Goal: Task Accomplishment & Management: Complete application form

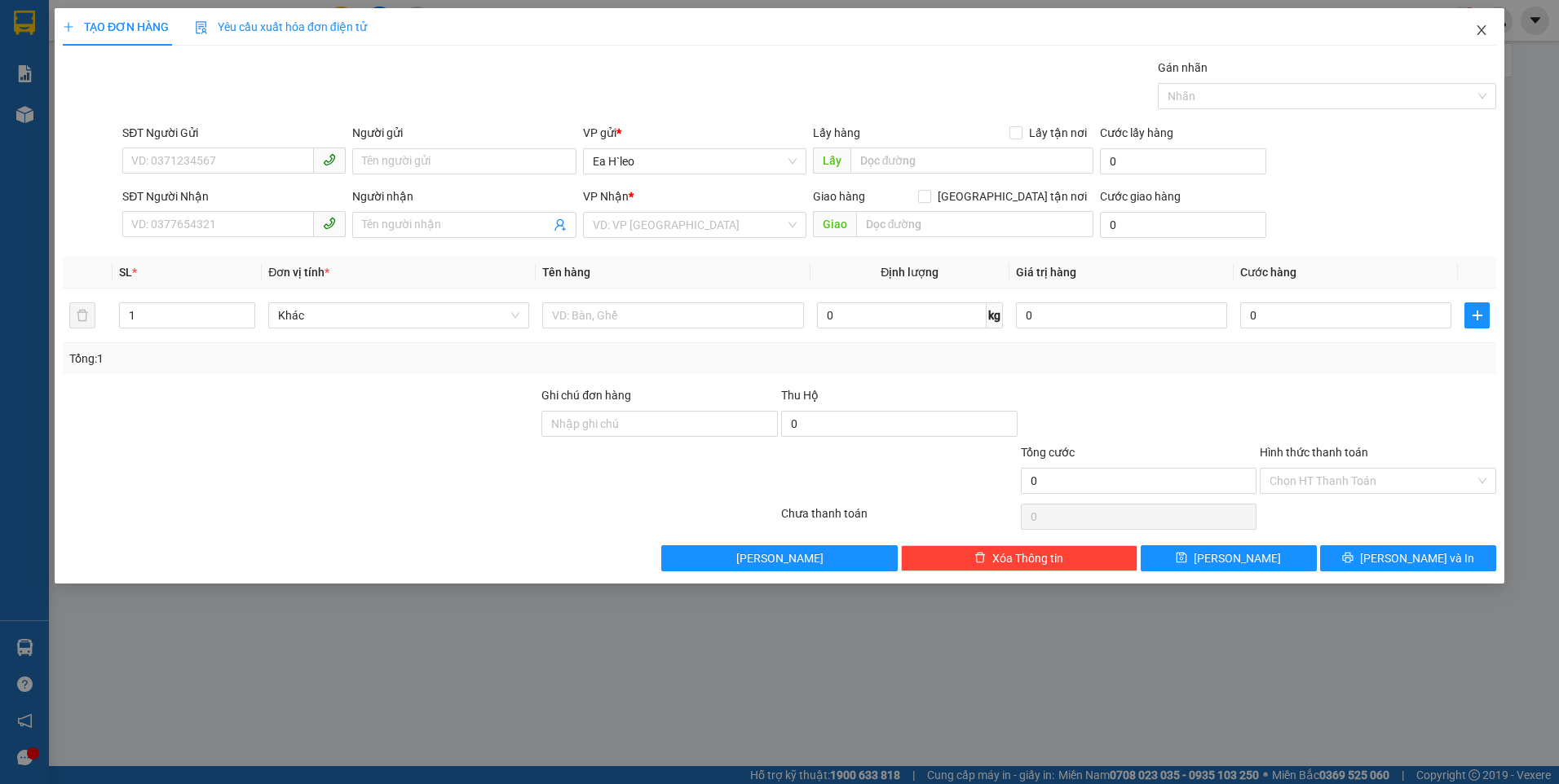
click at [1479, 27] on icon "close" at bounding box center [1481, 30] width 13 height 13
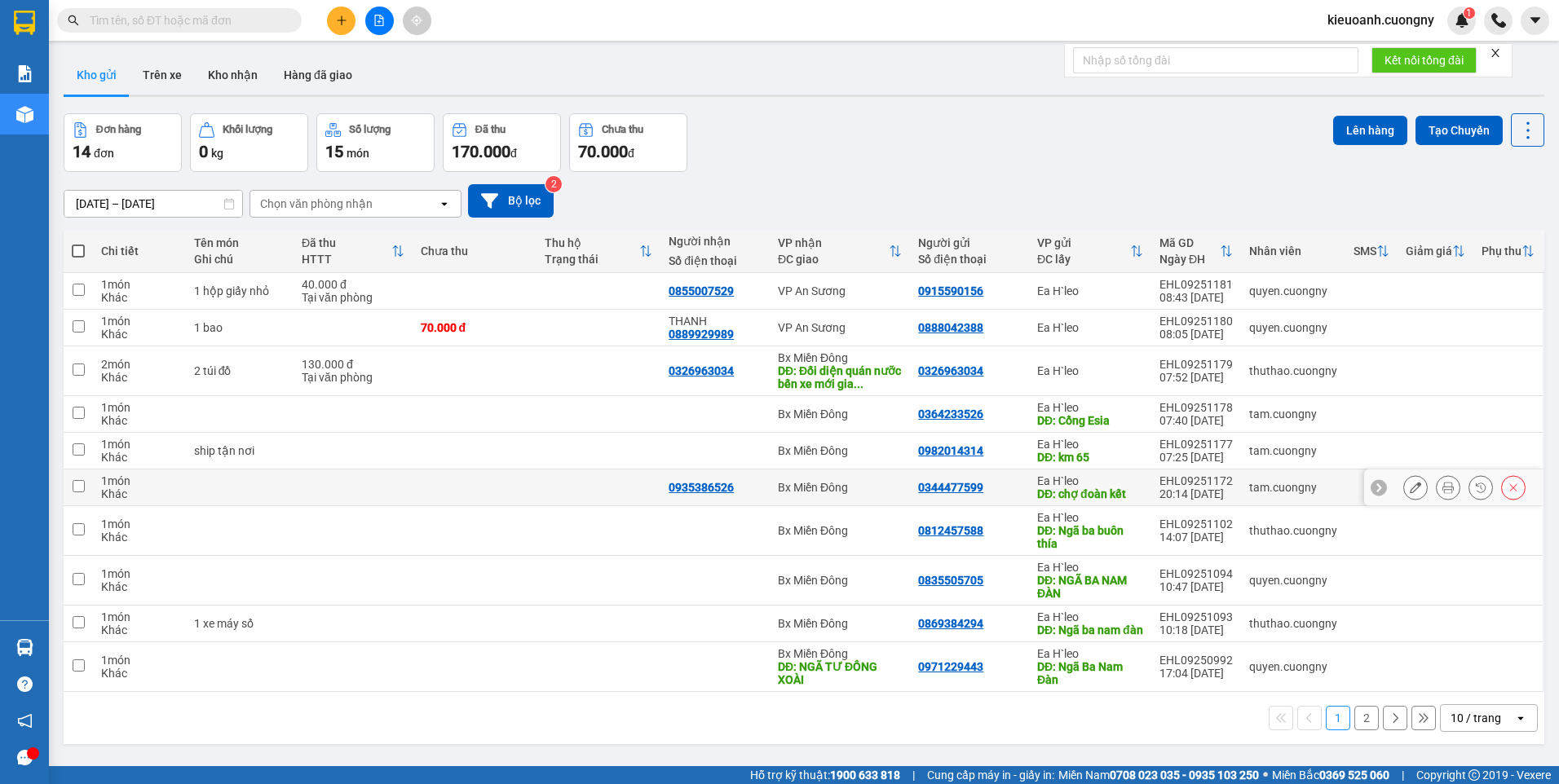
scroll to position [75, 0]
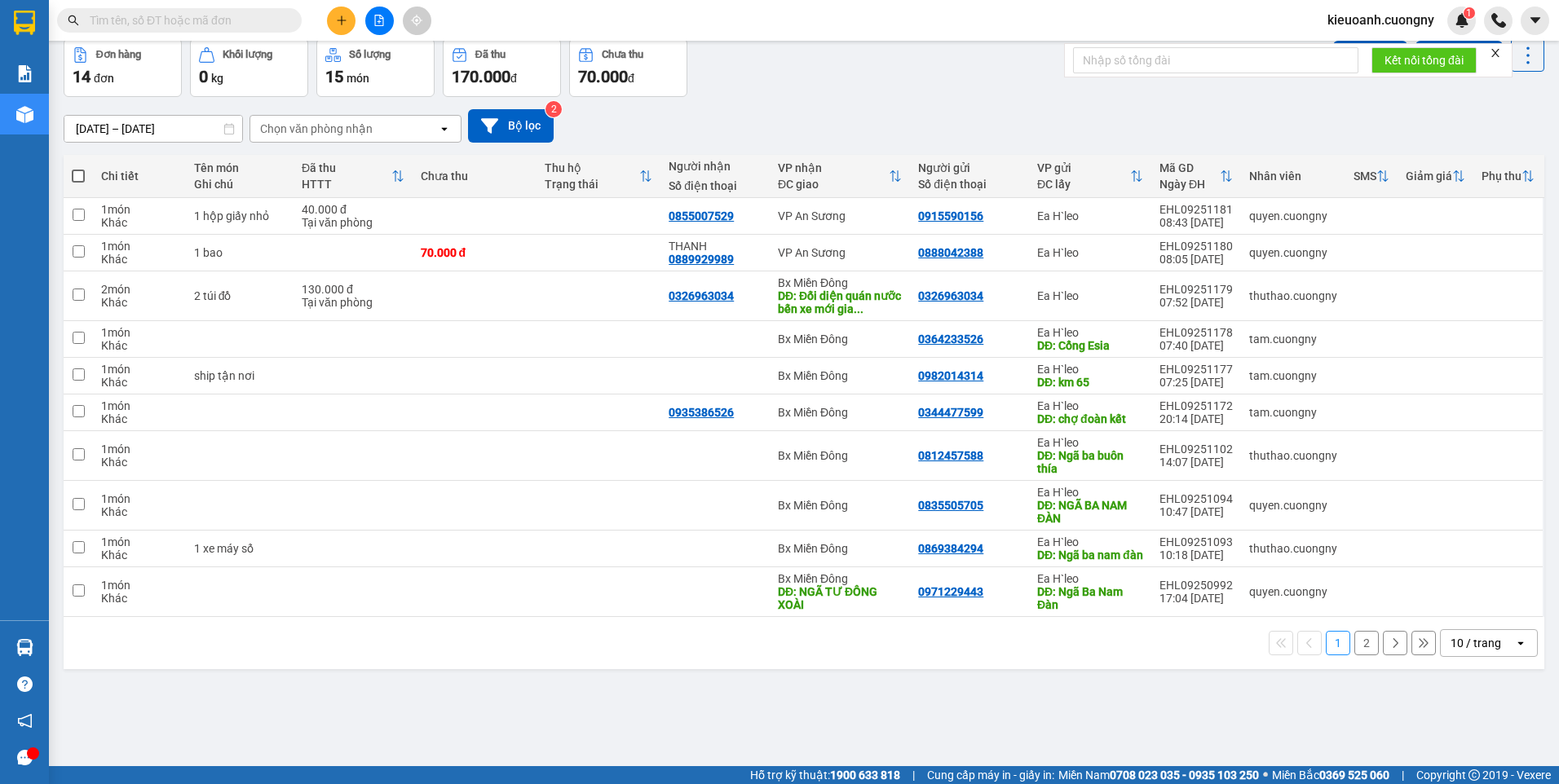
click at [1483, 651] on div "10 / trang" at bounding box center [1475, 643] width 51 height 16
click at [1465, 619] on span "100 / trang" at bounding box center [1470, 620] width 59 height 16
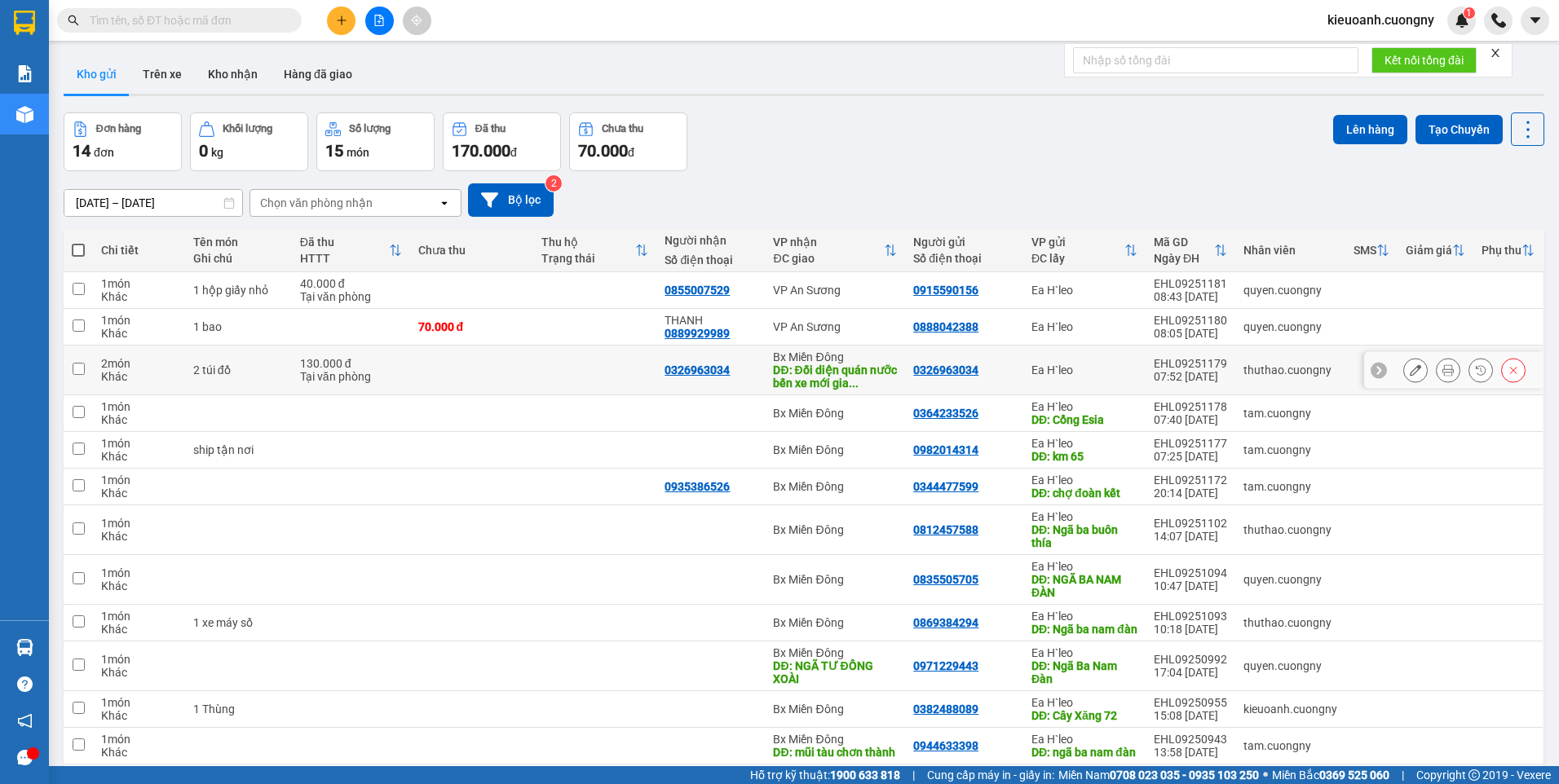
scroll to position [0, 0]
click at [341, 26] on button at bounding box center [341, 21] width 28 height 28
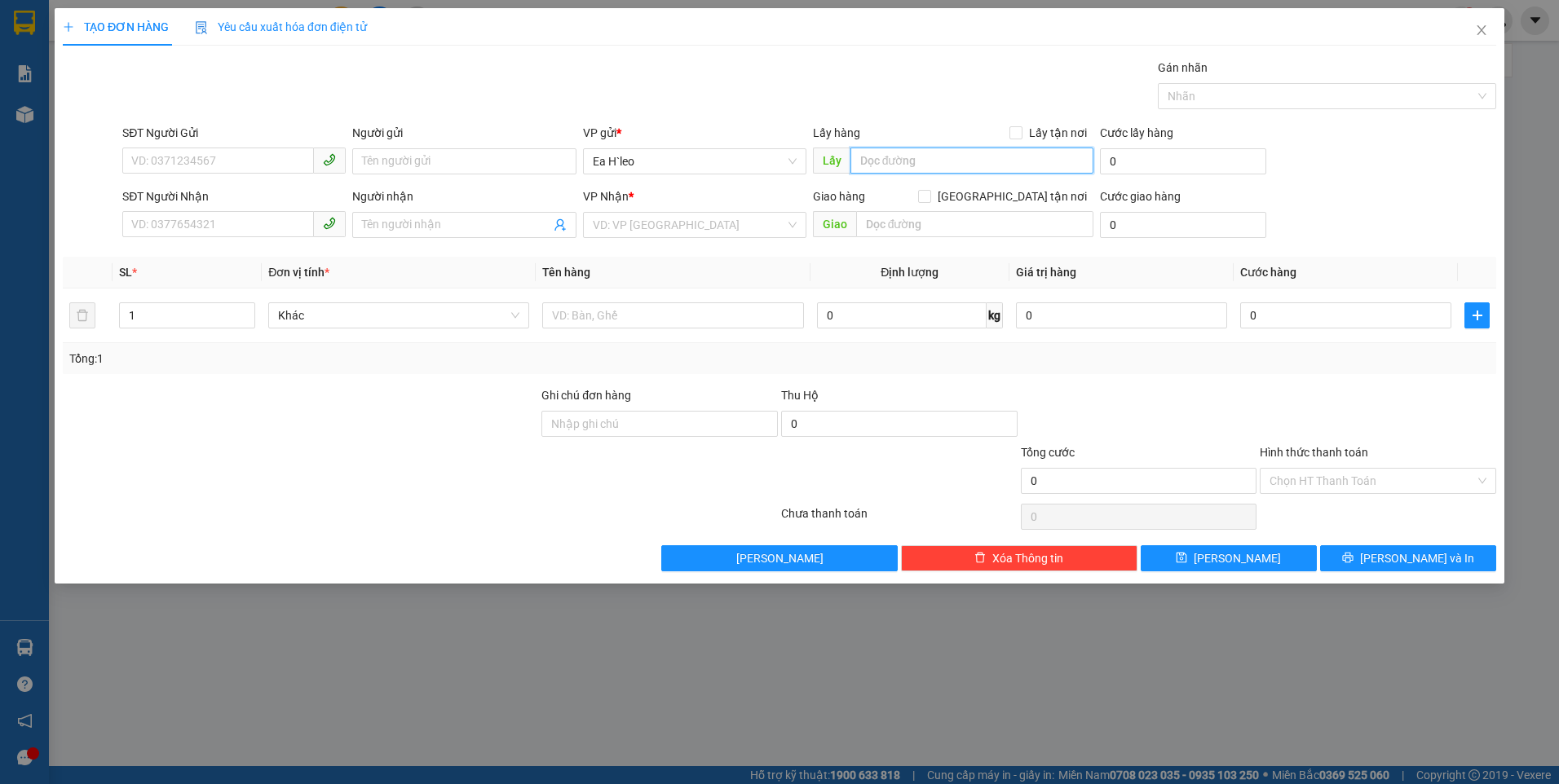
click at [890, 163] on input "text" at bounding box center [972, 160] width 244 height 26
type input "Ngã Ba 67"
click at [727, 226] on input "search" at bounding box center [688, 225] width 193 height 25
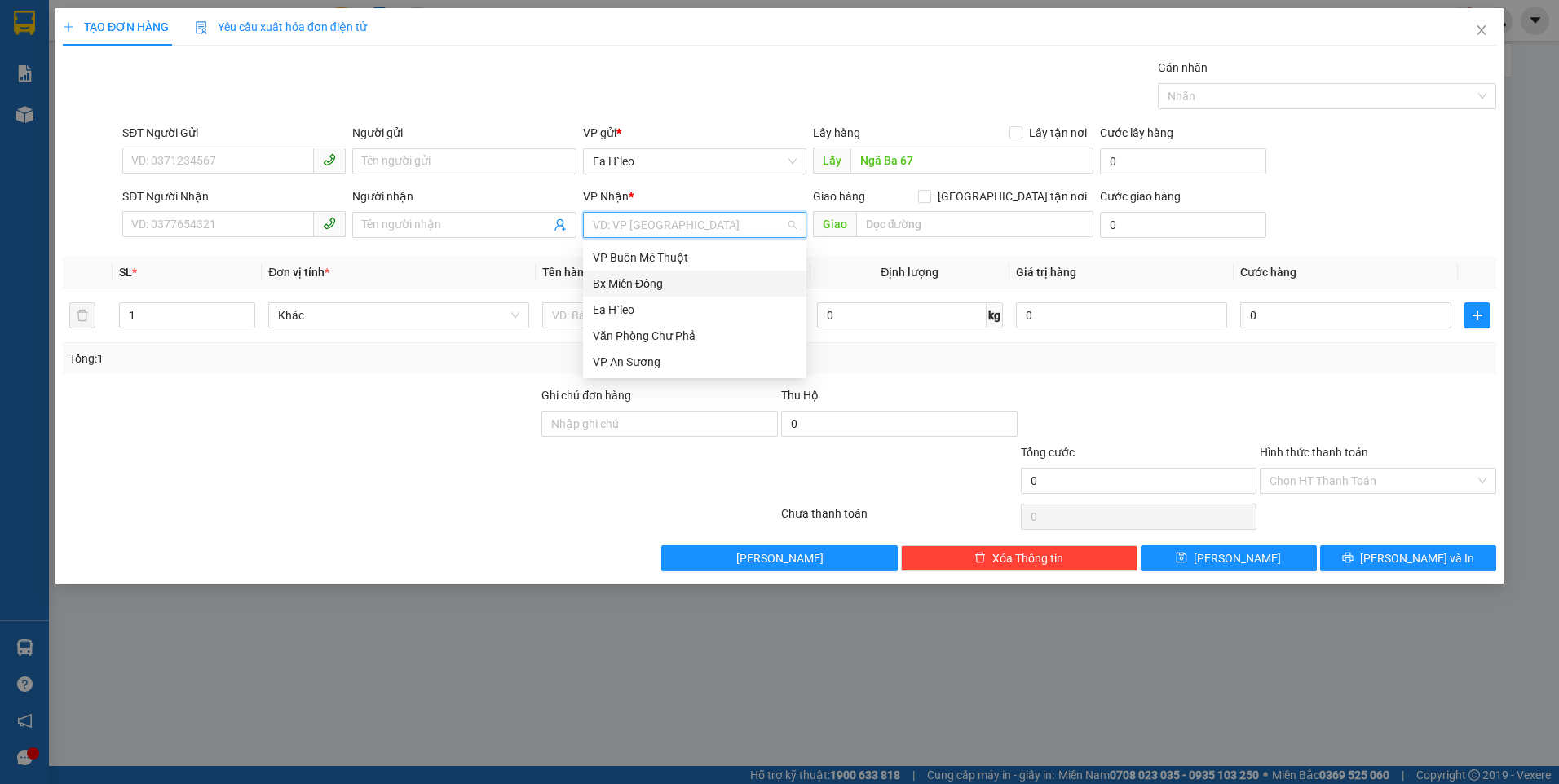
click at [723, 288] on div "Bx Miền Đông" at bounding box center [694, 283] width 204 height 18
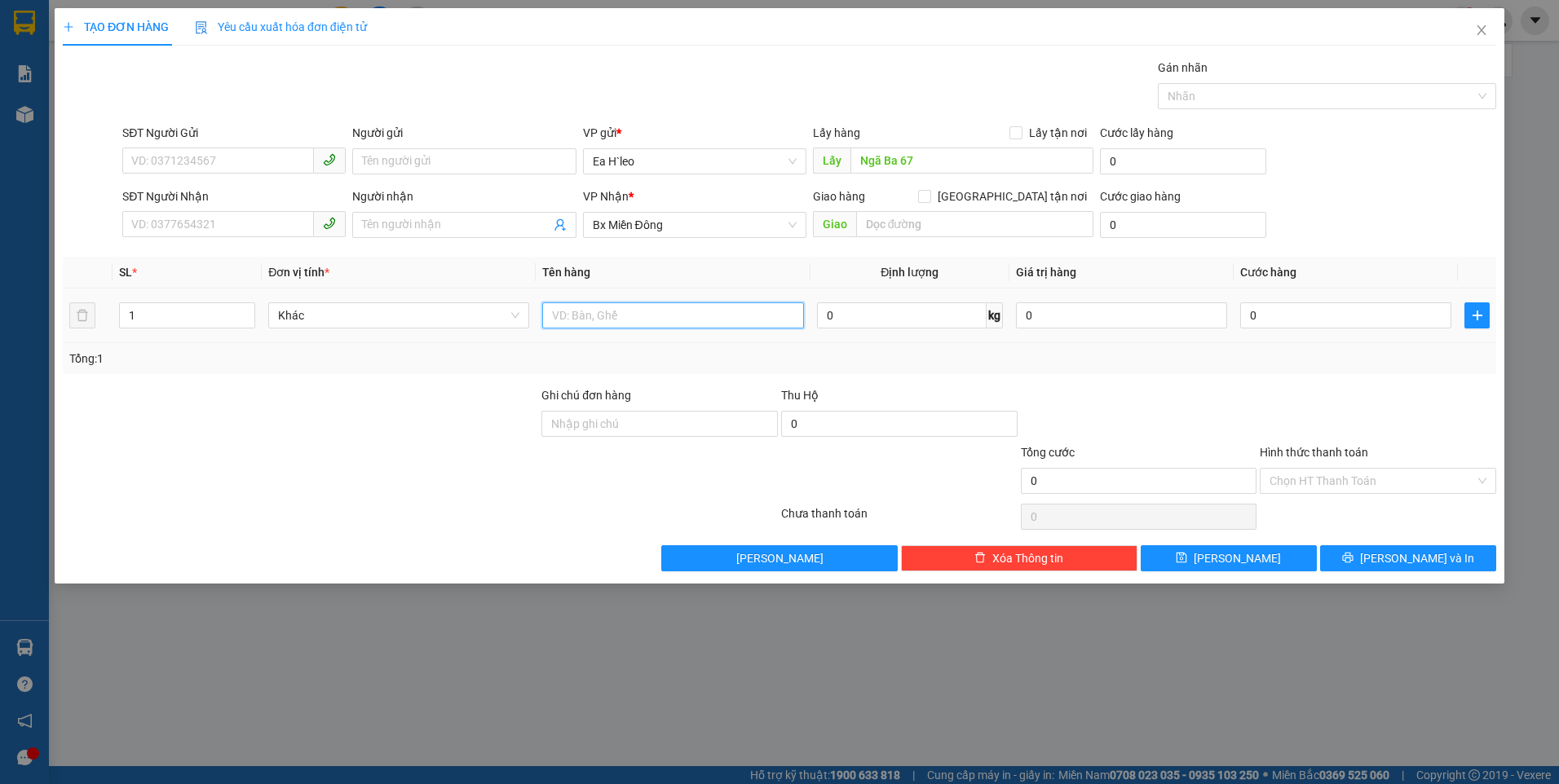
click at [665, 312] on input "text" at bounding box center [672, 315] width 261 height 26
type input "1 Thùng"
click at [283, 169] on input "SĐT Người Gửi" at bounding box center [218, 160] width 192 height 26
paste input "0388507469"
type input "0388507469"
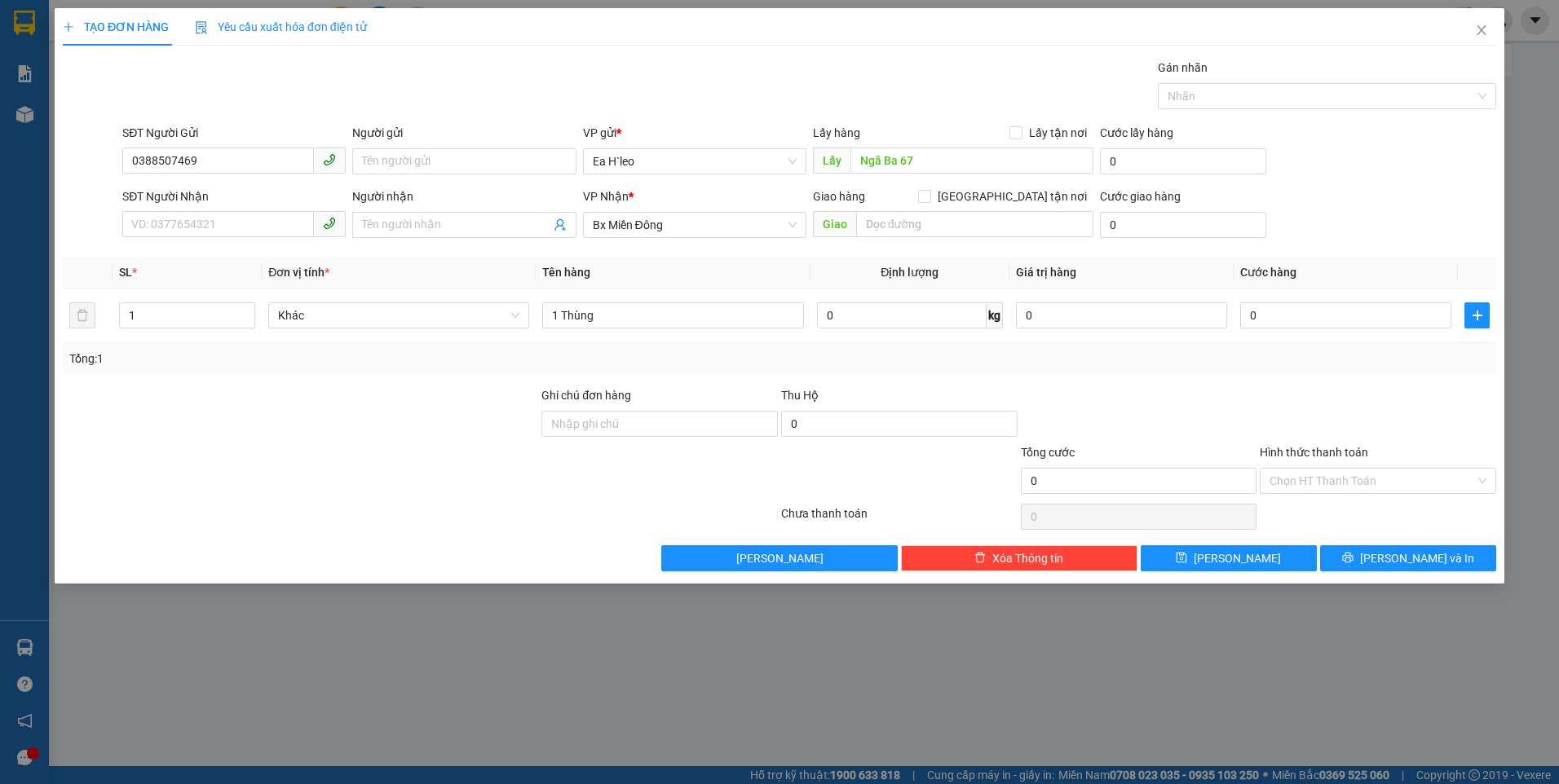
click at [1494, 225] on div "SĐT Người Nhận VD: 0377654321 Người nhận Tên người nhận VP Nhận * Bx Miền Đông…" at bounding box center [809, 216] width 1380 height 57
click at [1265, 556] on button "[PERSON_NAME]" at bounding box center [1229, 558] width 176 height 26
click at [1479, 28] on icon "close" at bounding box center [1480, 30] width 9 height 9
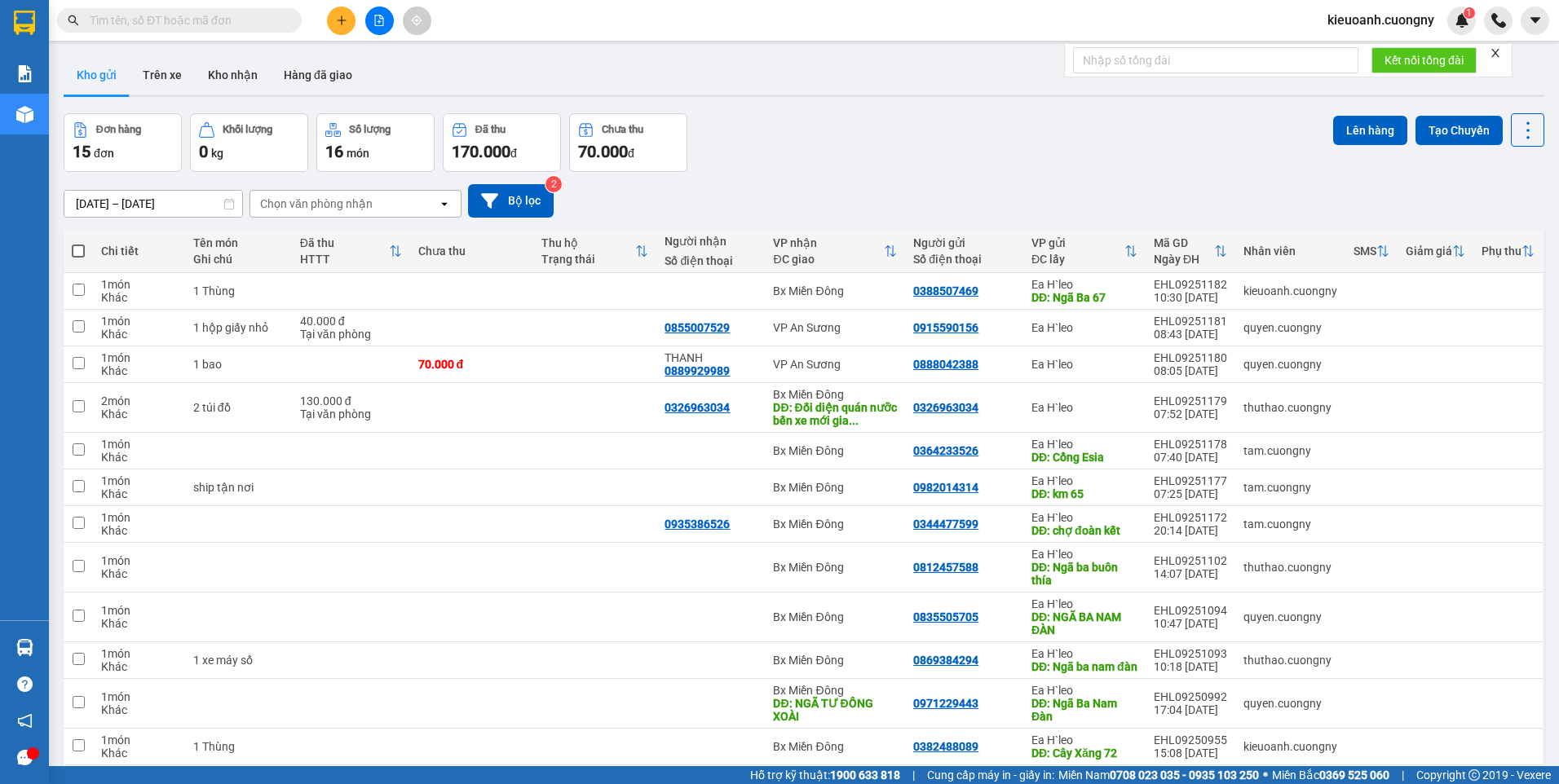
click at [165, 14] on input "text" at bounding box center [186, 20] width 193 height 18
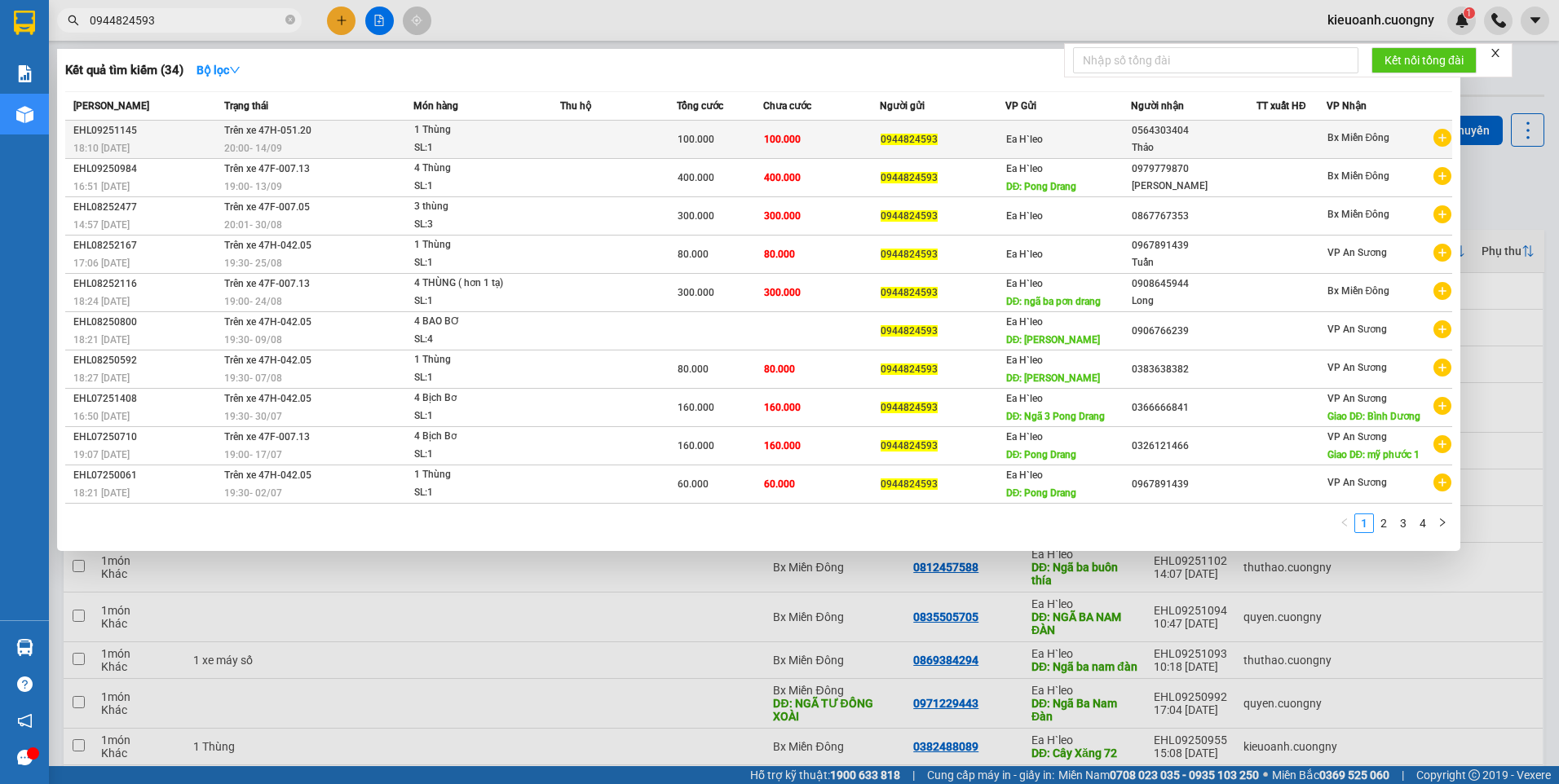
type input "0944824593"
click at [558, 134] on span "1 Thùng SL: 1" at bounding box center [486, 139] width 145 height 35
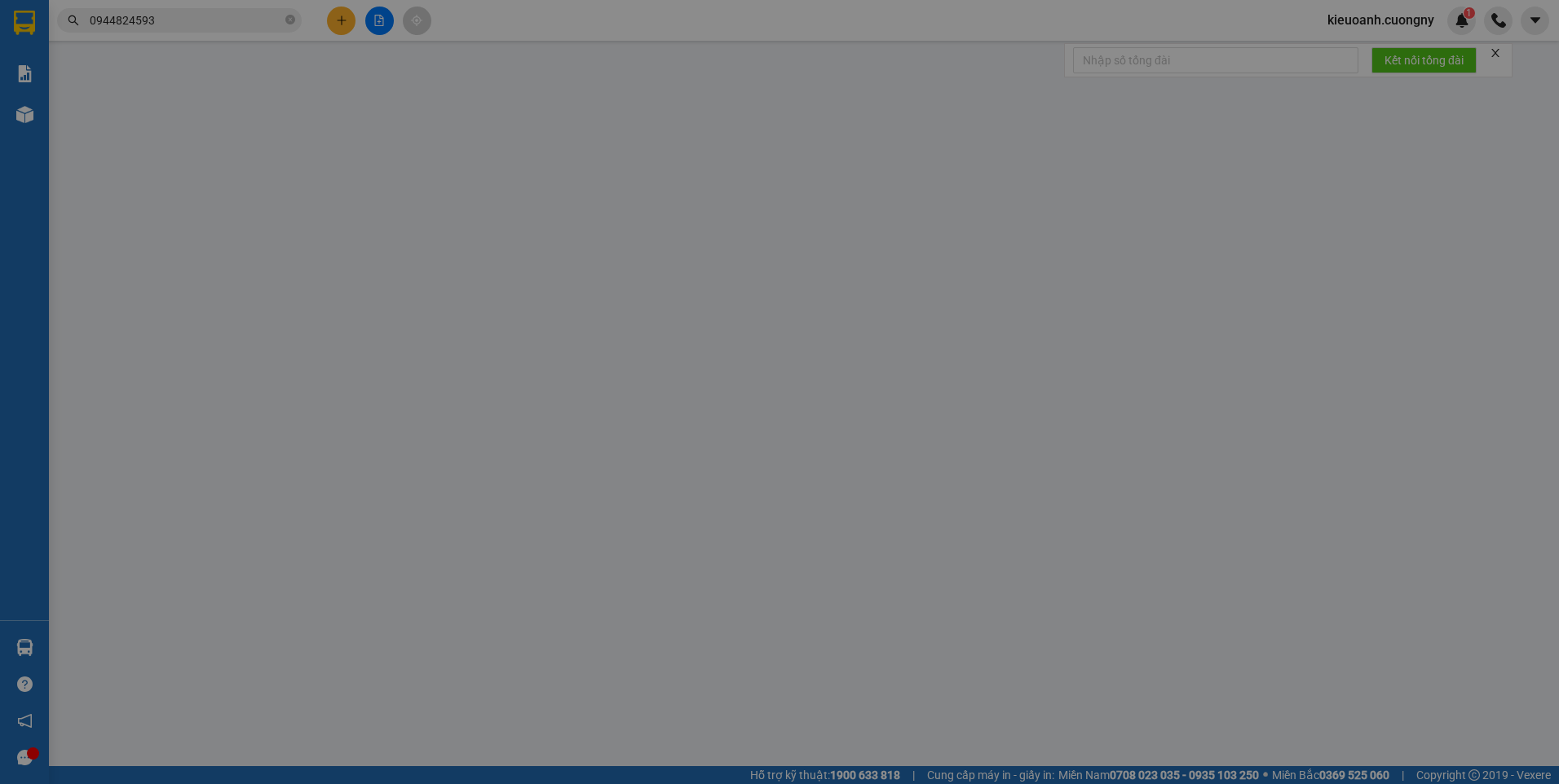
type input "0944824593"
type input "0564303404"
type input "Thảo"
type input "100.000"
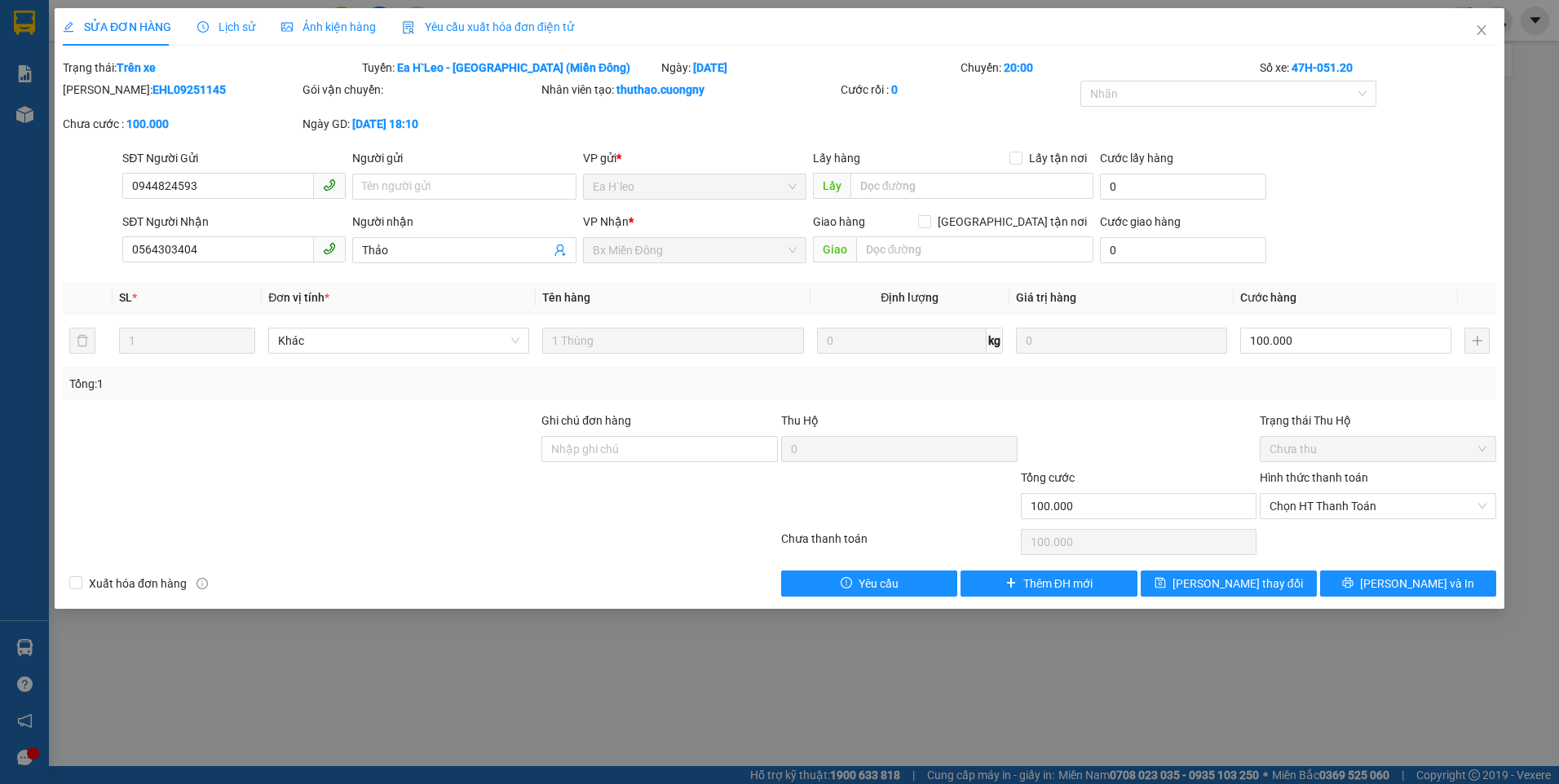
click at [529, 664] on div "SỬA ĐƠN HÀNG Lịch sử Ảnh kiện hàng Yêu cầu xuất hóa đơn điện tử Total Paid Fee …" at bounding box center [779, 392] width 1559 height 784
click at [1478, 29] on icon "close" at bounding box center [1481, 30] width 13 height 13
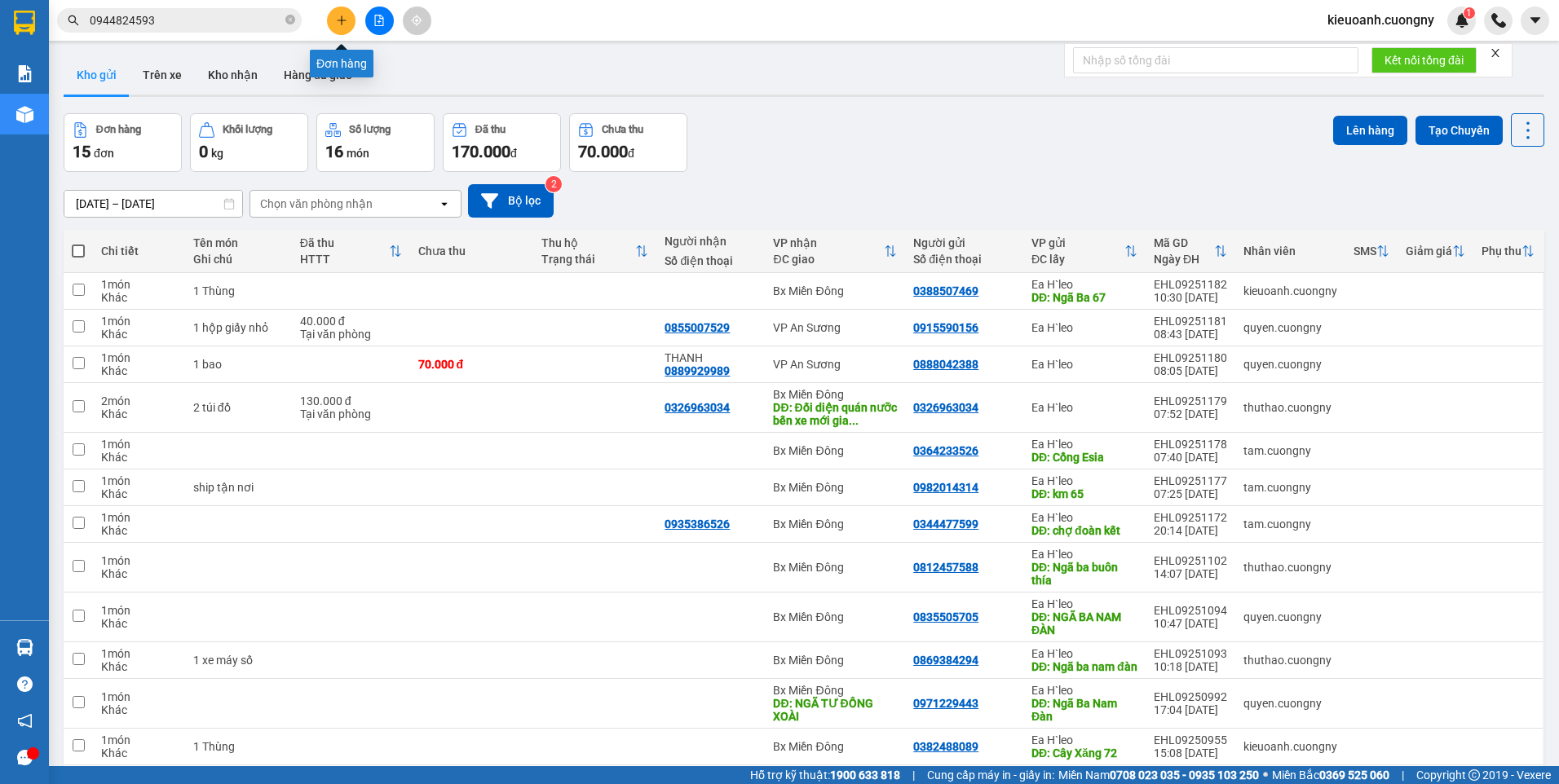
click at [336, 19] on icon "plus" at bounding box center [341, 20] width 11 height 11
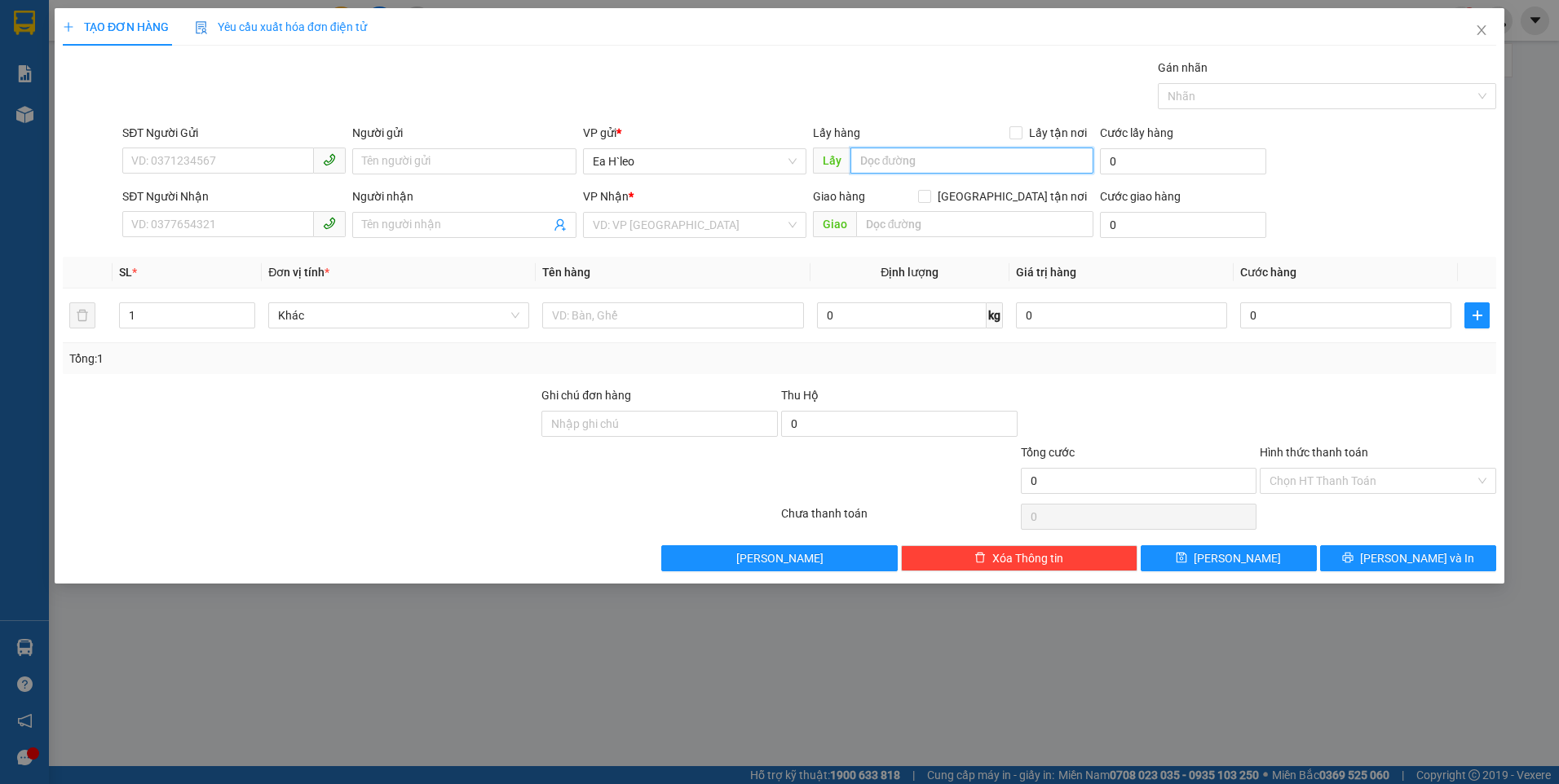
click at [933, 169] on input "text" at bounding box center [972, 160] width 244 height 26
type input "c"
type input "Cây Xăng Ngọc Sơn Coretvina"
click at [677, 234] on input "search" at bounding box center [688, 225] width 193 height 25
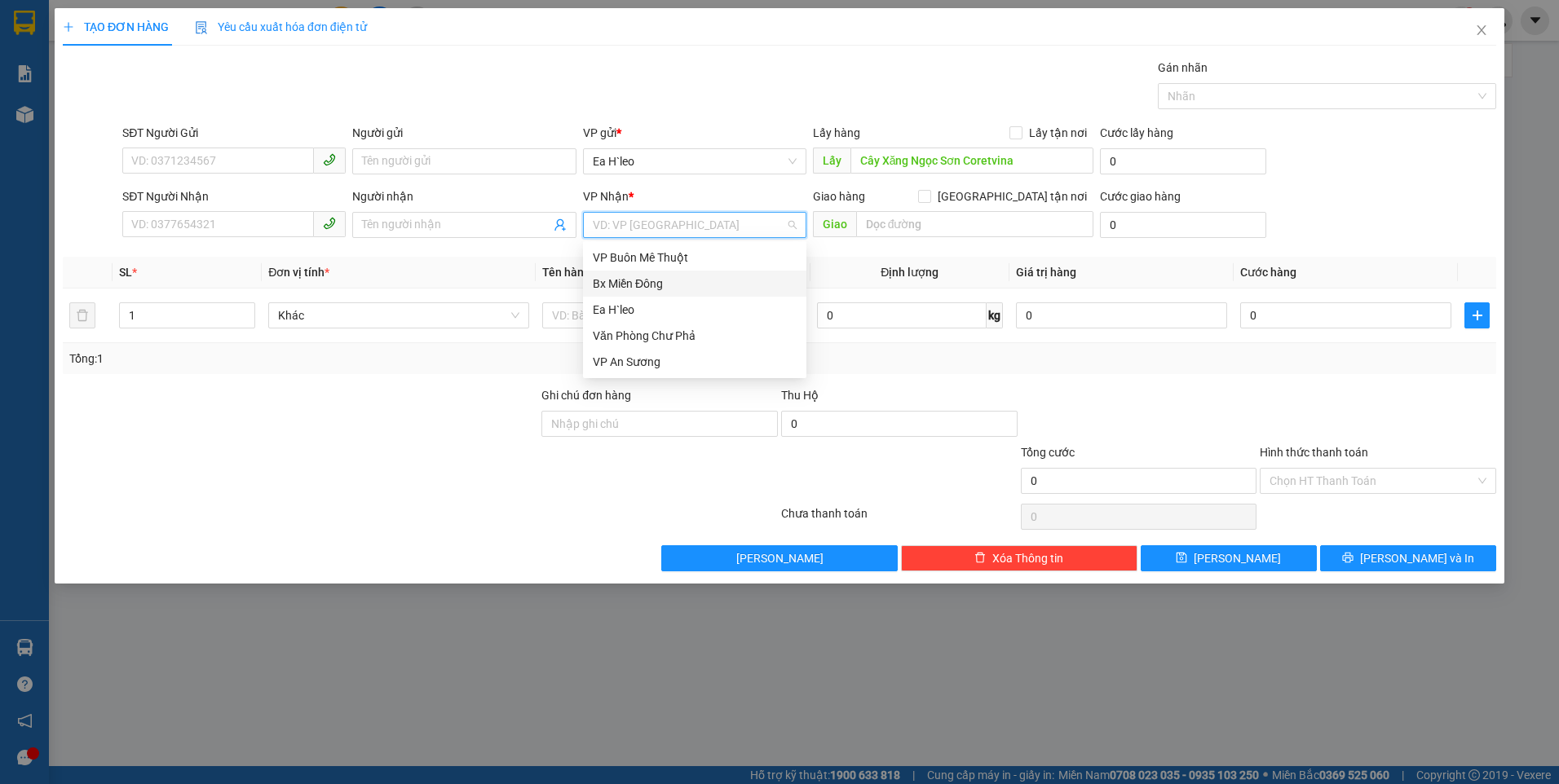
click at [674, 279] on div "Bx Miền Đông" at bounding box center [694, 283] width 204 height 18
click at [289, 165] on input "SĐT Người Gửi" at bounding box center [218, 160] width 192 height 26
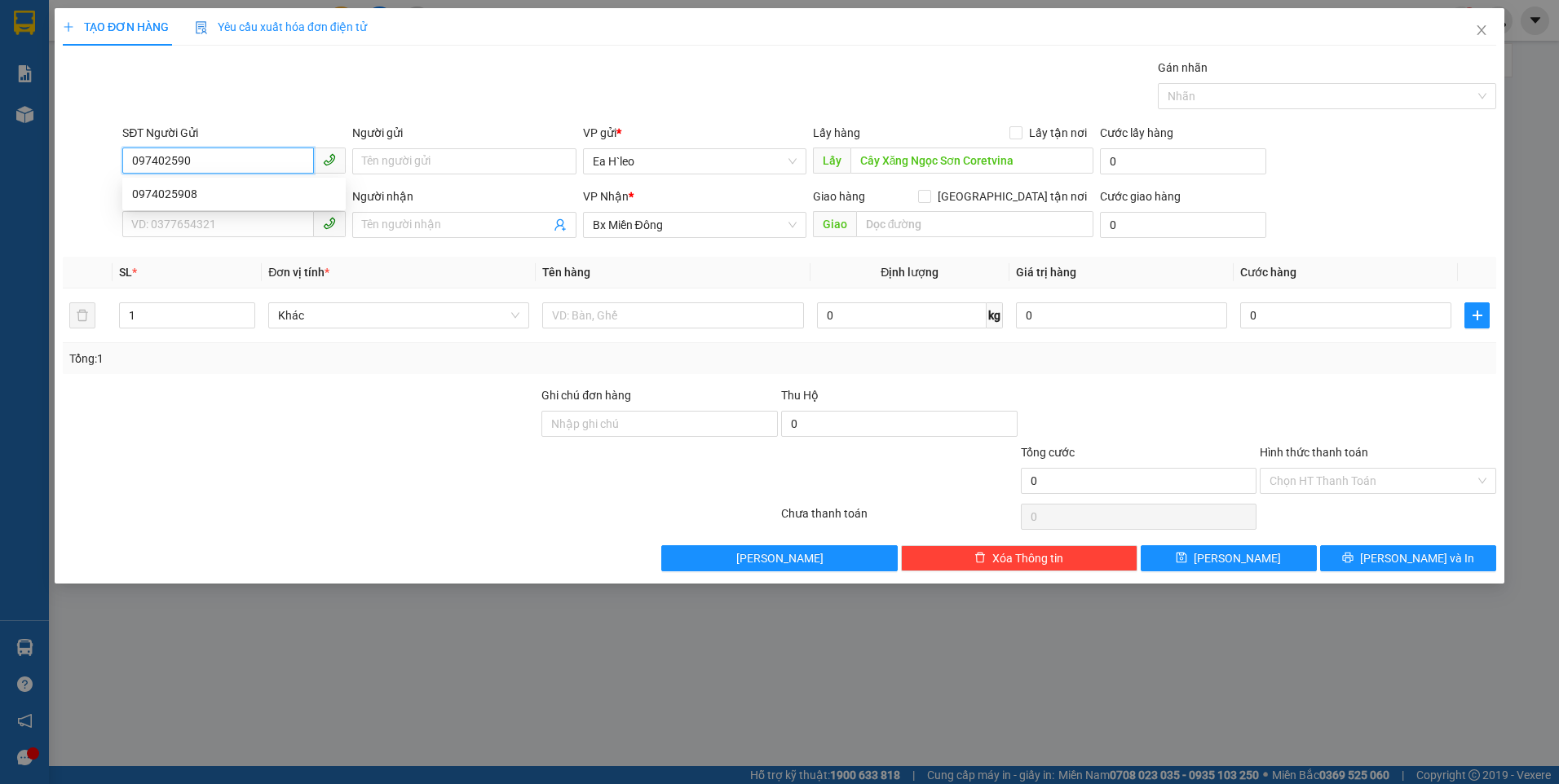
type input "0974025908"
click at [235, 199] on div "0974025908" at bounding box center [234, 193] width 204 height 18
type input "0974025908"
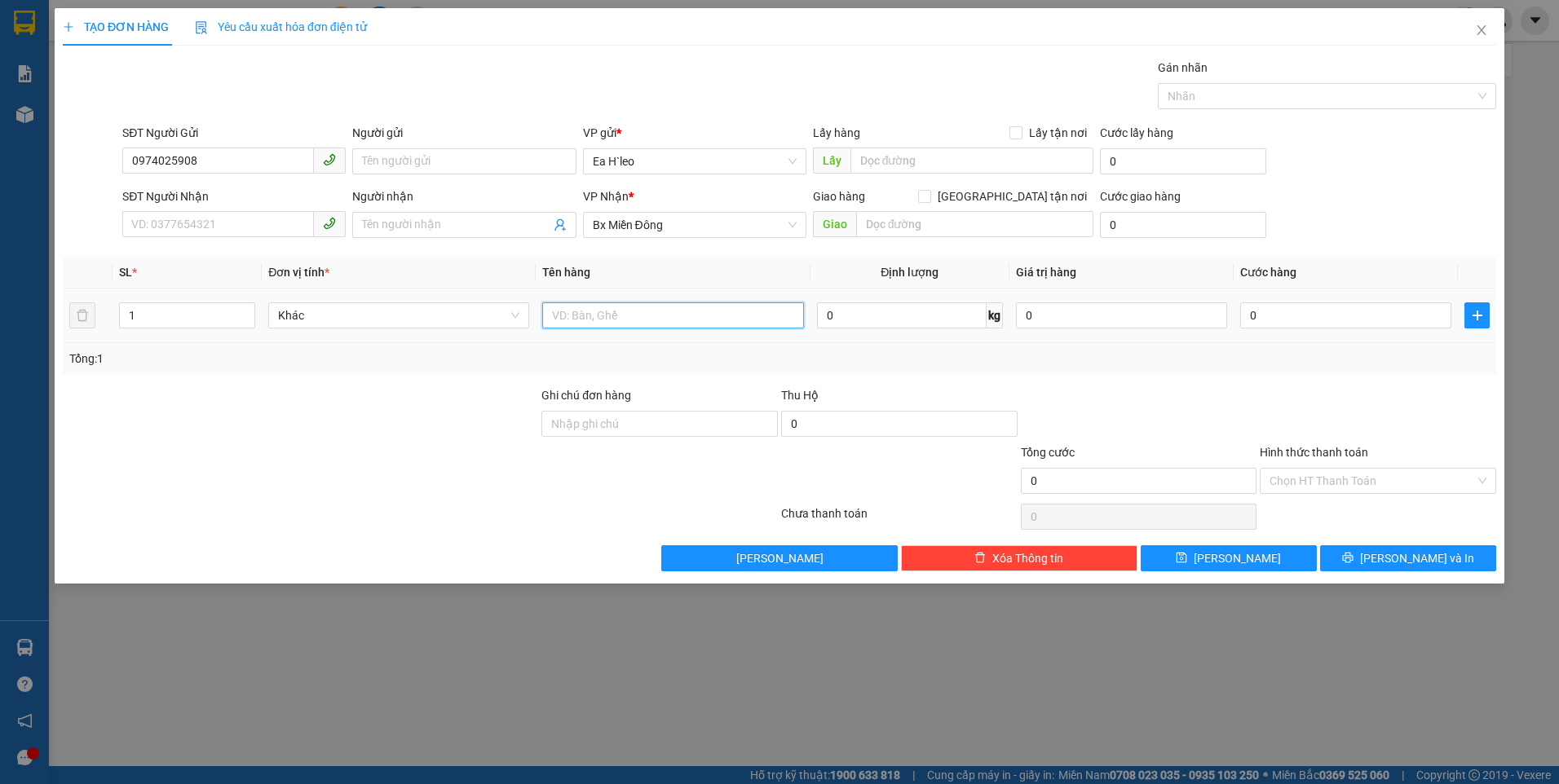
click at [593, 306] on input "text" at bounding box center [672, 315] width 261 height 26
type input "3 Thùng"
click at [896, 157] on input "text" at bounding box center [972, 160] width 244 height 26
type input "n"
type input "X"
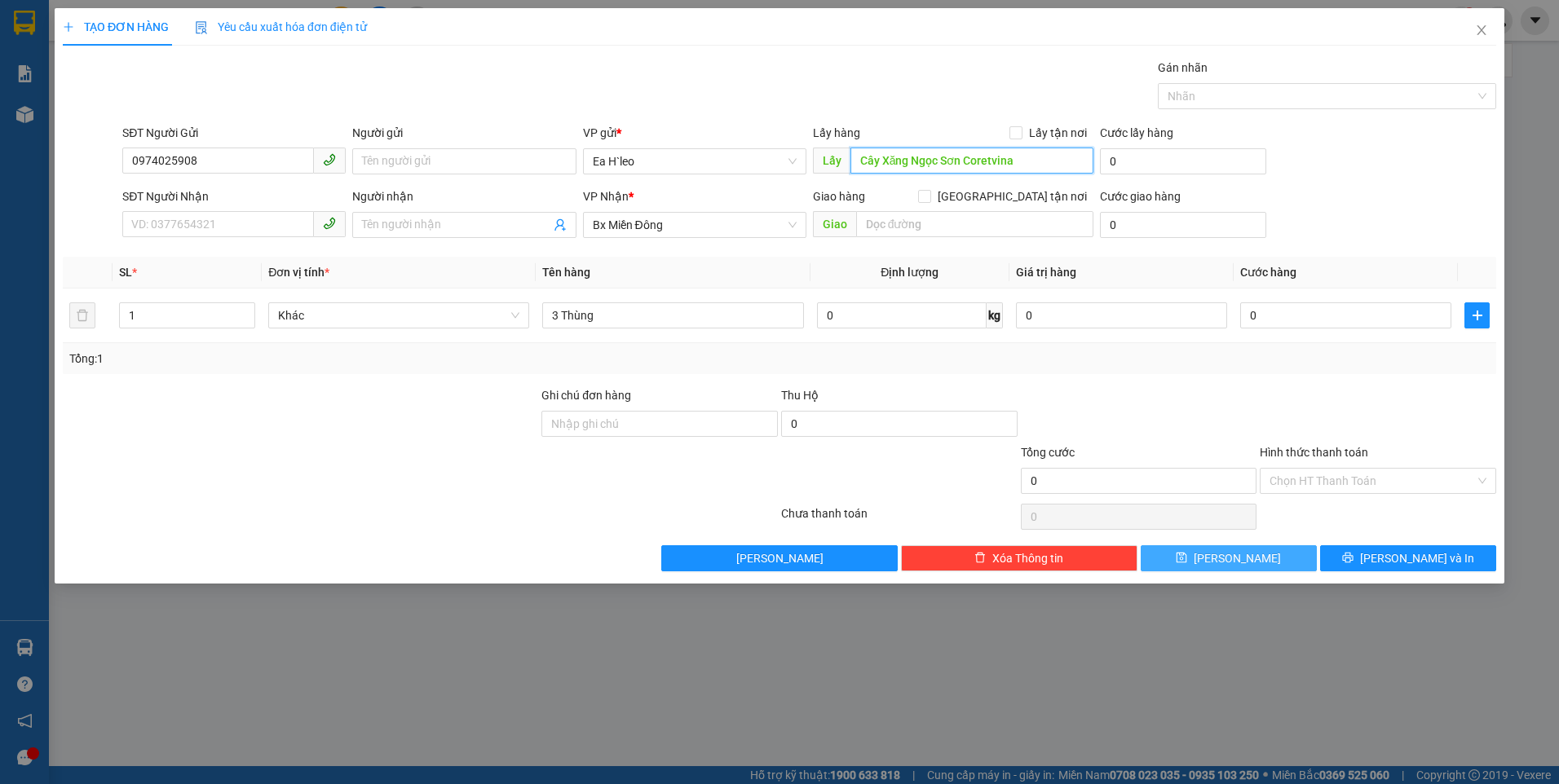
type input "Cây Xăng Ngọc Sơn Coretvina"
click at [1226, 565] on button "[PERSON_NAME]" at bounding box center [1229, 558] width 176 height 26
